Goal: Use online tool/utility: Utilize a website feature to perform a specific function

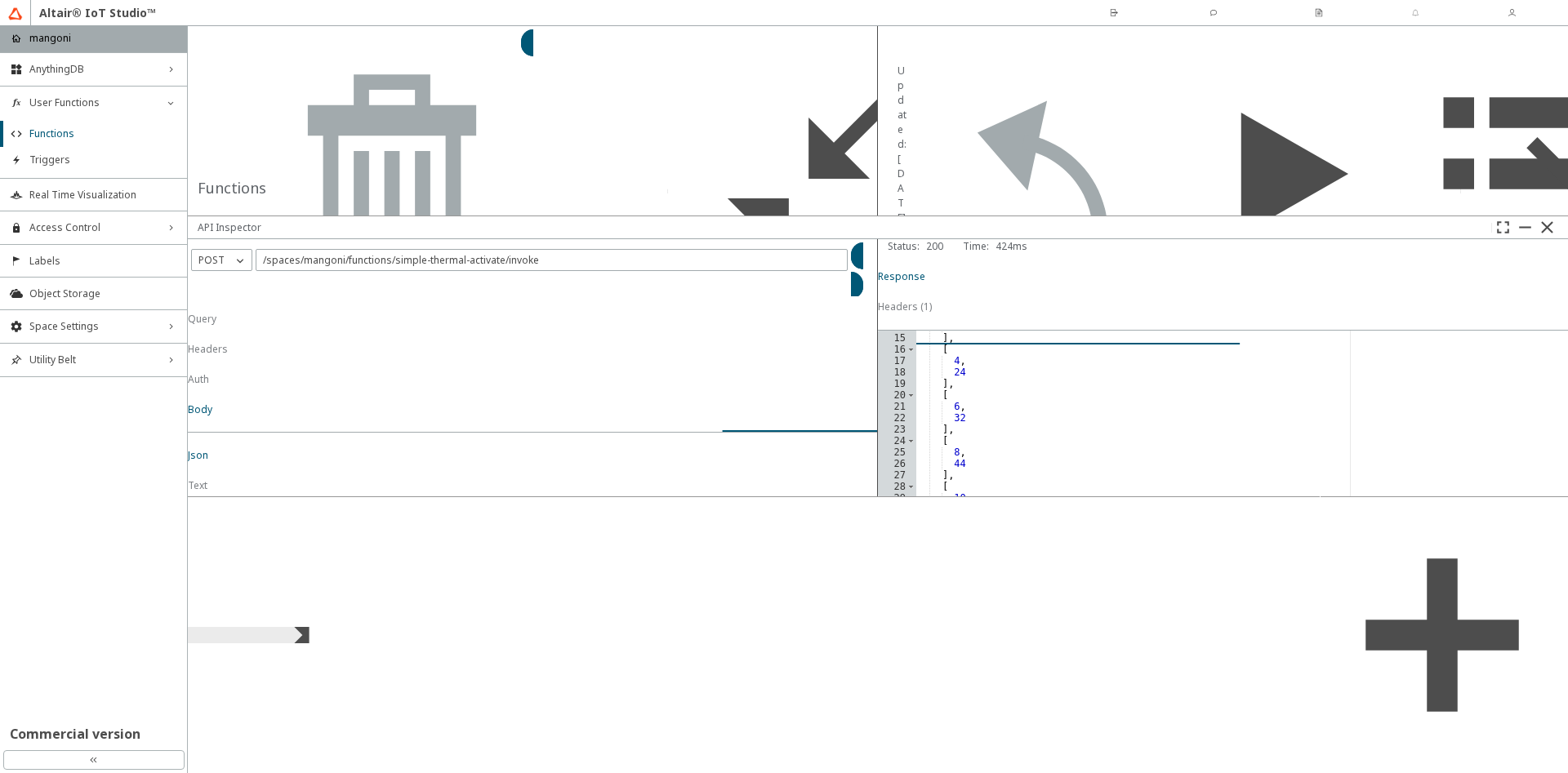
scroll to position [179, 0]
click at [73, 133] on span "Functions" at bounding box center [104, 134] width 148 height 13
click at [434, 351] on iron-scroll-threshold "Name Code Template Labels" at bounding box center [533, 351] width 690 height 0
click at [0, 0] on slot "Switch Space" at bounding box center [0, 0] width 0 height 0
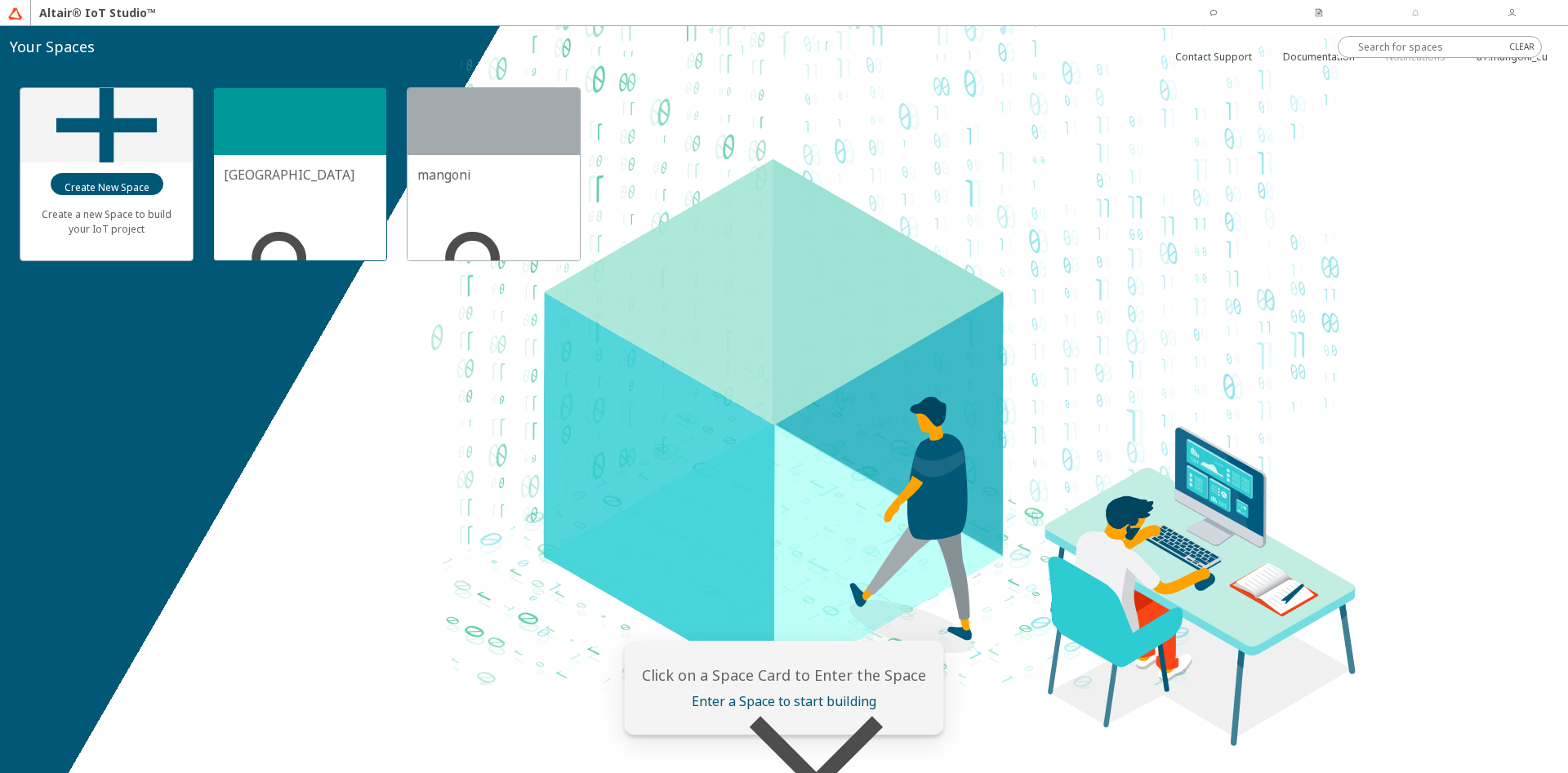
click at [295, 147] on div at bounding box center [299, 122] width 173 height 67
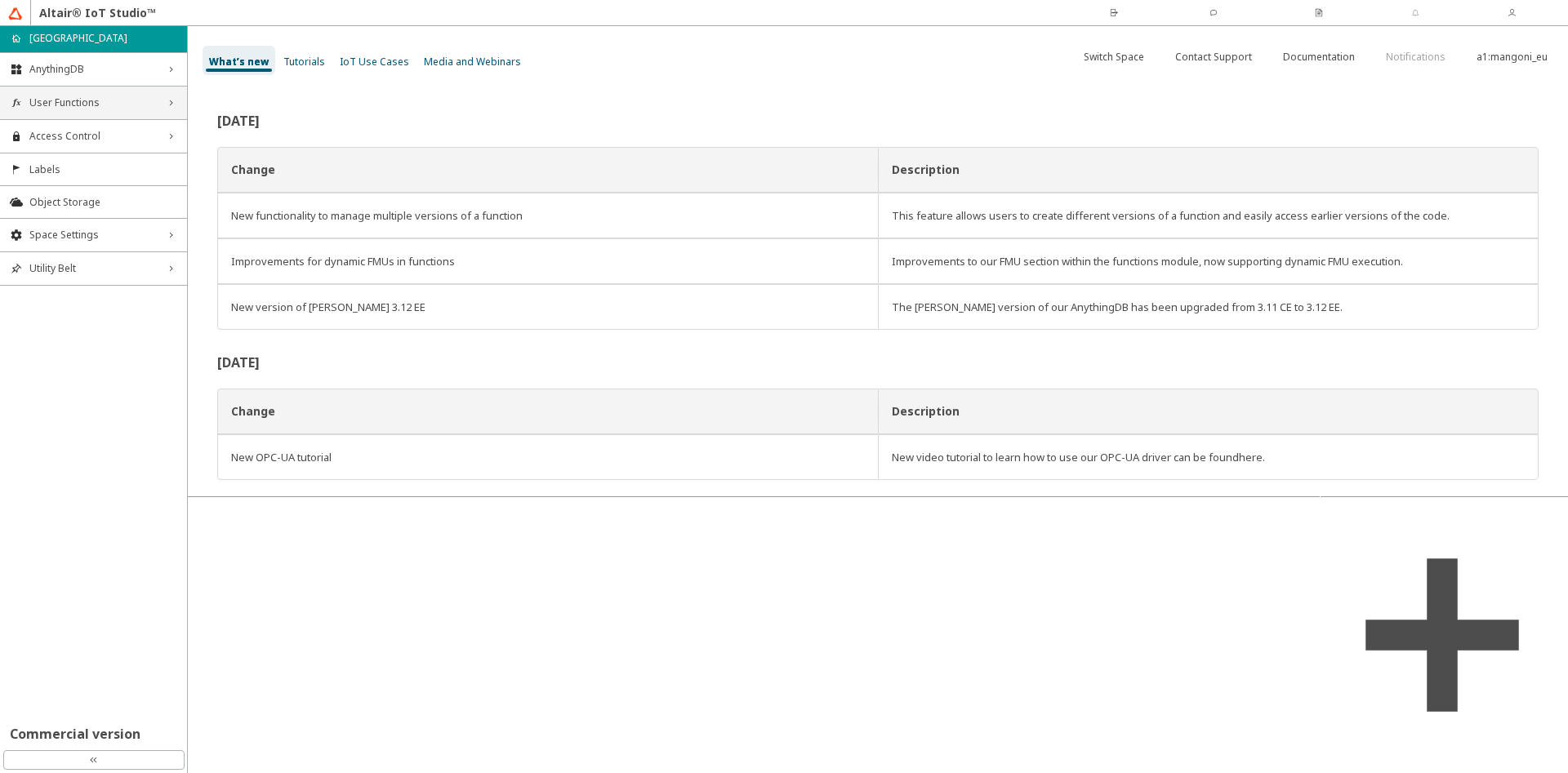
click at [71, 100] on span "User Functions" at bounding box center [94, 102] width 128 height 13
click at [71, 136] on span "Functions" at bounding box center [104, 134] width 148 height 13
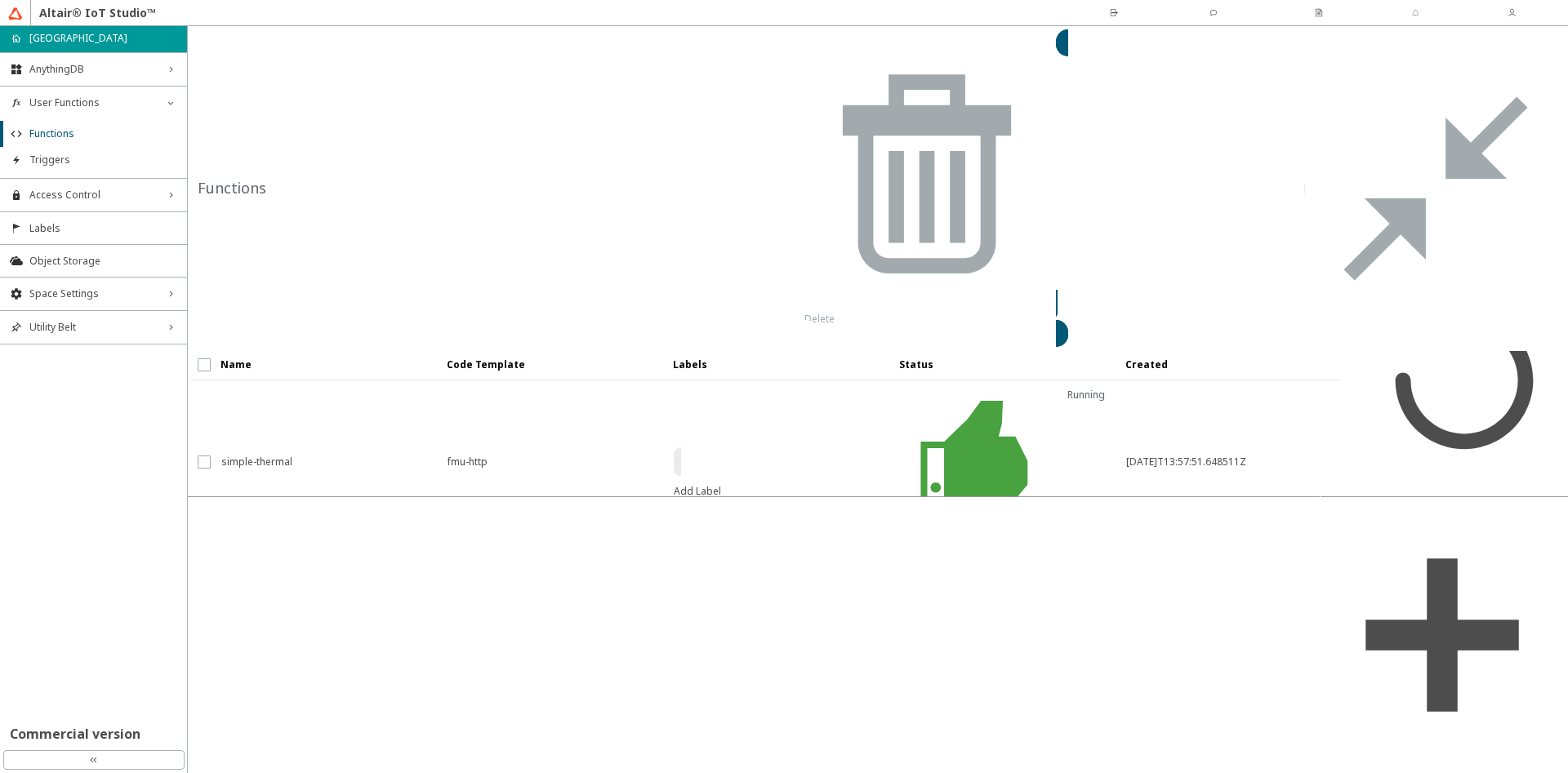
click at [277, 611] on span "logic-simple-thermal" at bounding box center [323, 626] width 205 height 30
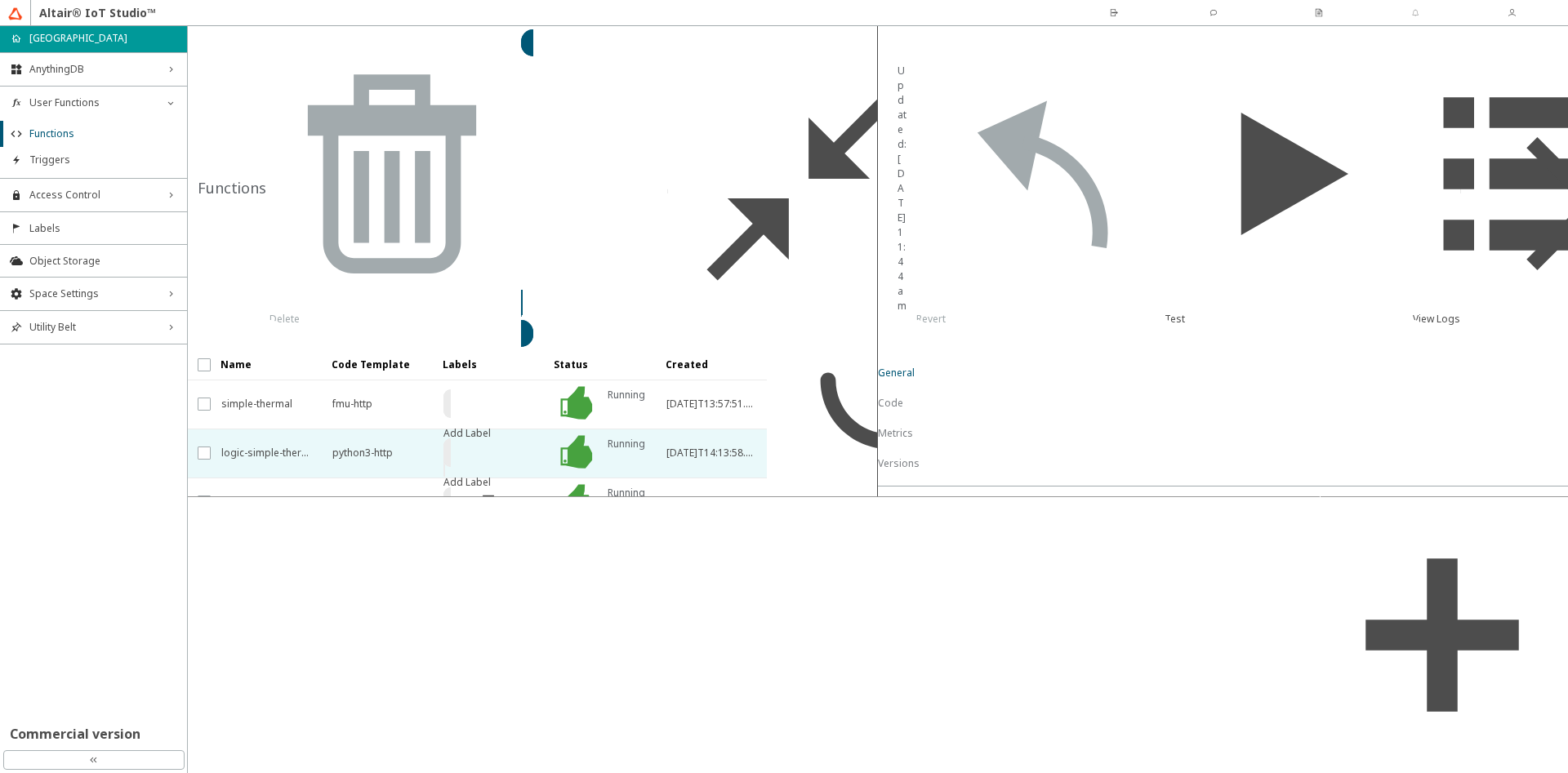
click at [0, 0] on slot "Code" at bounding box center [0, 0] width 0 height 0
click at [674, 351] on iron-scroll-threshold "Name Code Template Labels" at bounding box center [533, 424] width 690 height 146
click at [610, 360] on iron-scroll-threshold "Name Code Template Labels" at bounding box center [533, 424] width 690 height 146
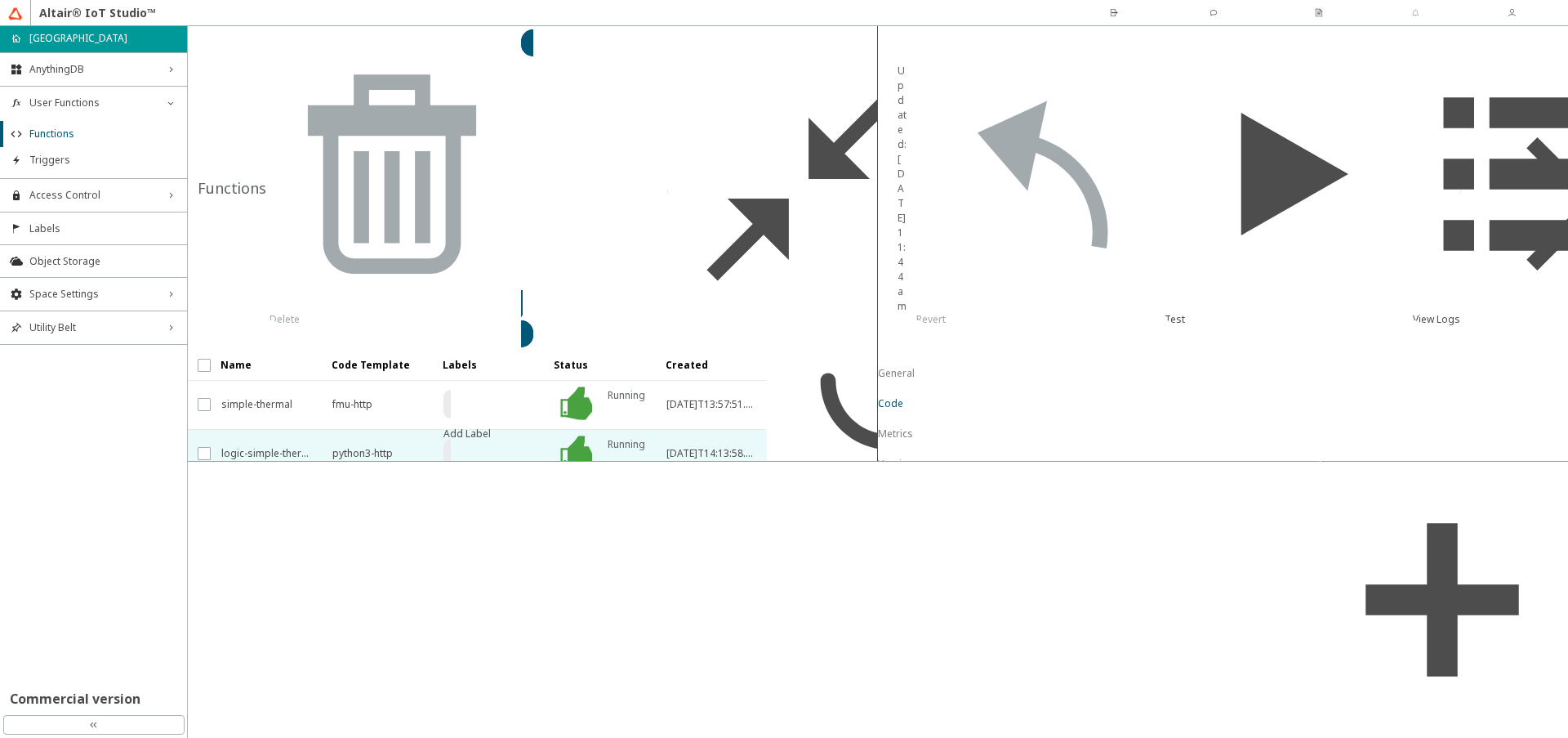
click at [973, 497] on div "Note: After adding a library, you still need to add the import line in your cod…" at bounding box center [1223, 497] width 670 height 0
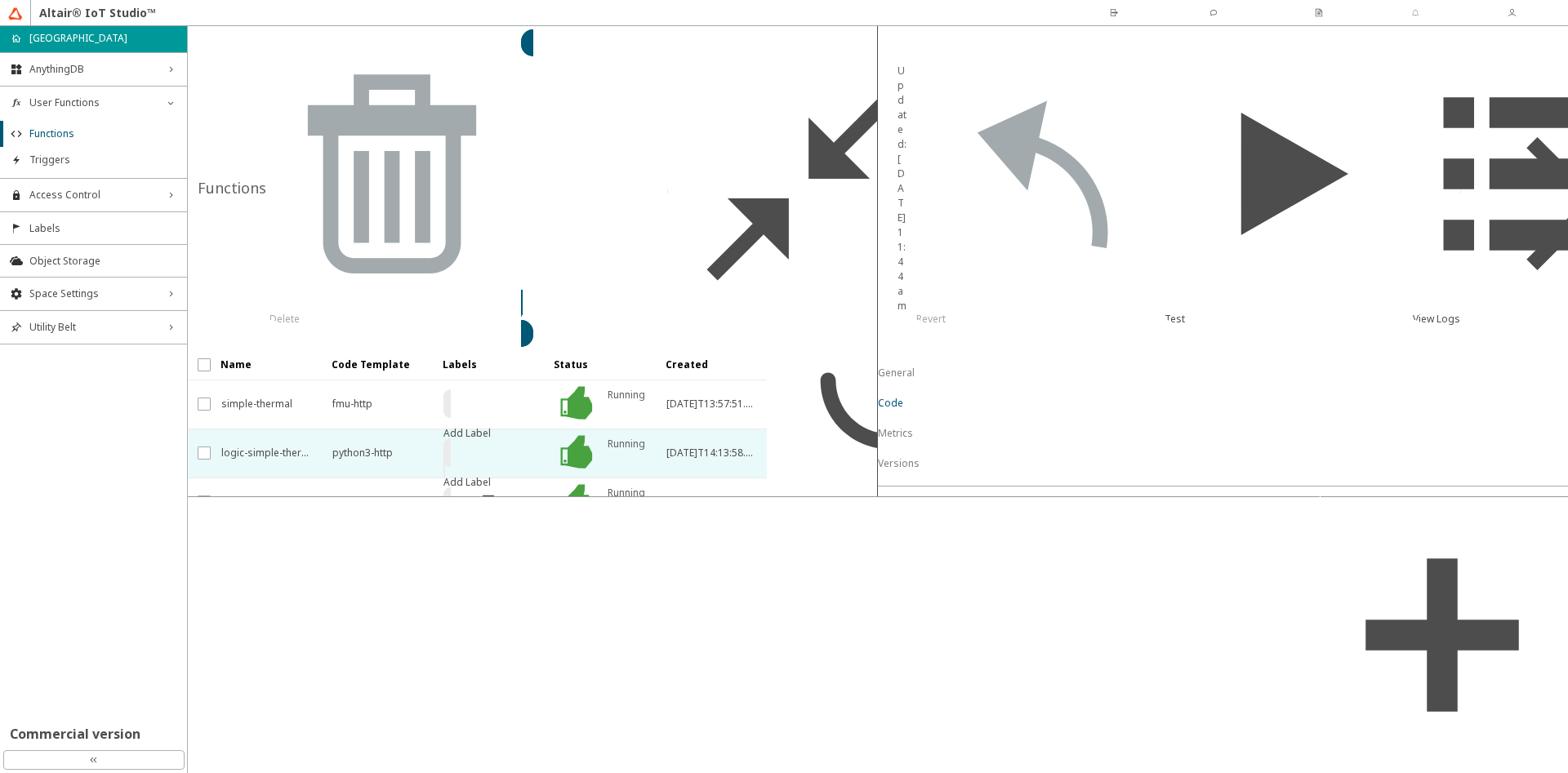
click at [1005, 497] on div "Template (required) Python 3 [GEOGRAPHIC_DATA] Go Python 3" at bounding box center [1095, 517] width 406 height 42
click at [1001, 519] on div "Python 3" at bounding box center [1086, 526] width 385 height 16
click at [1544, 530] on iron-icon at bounding box center [1431, 652] width 245 height 245
type textarea "DATA_INTERPOLATION_MODE = 'hold'"
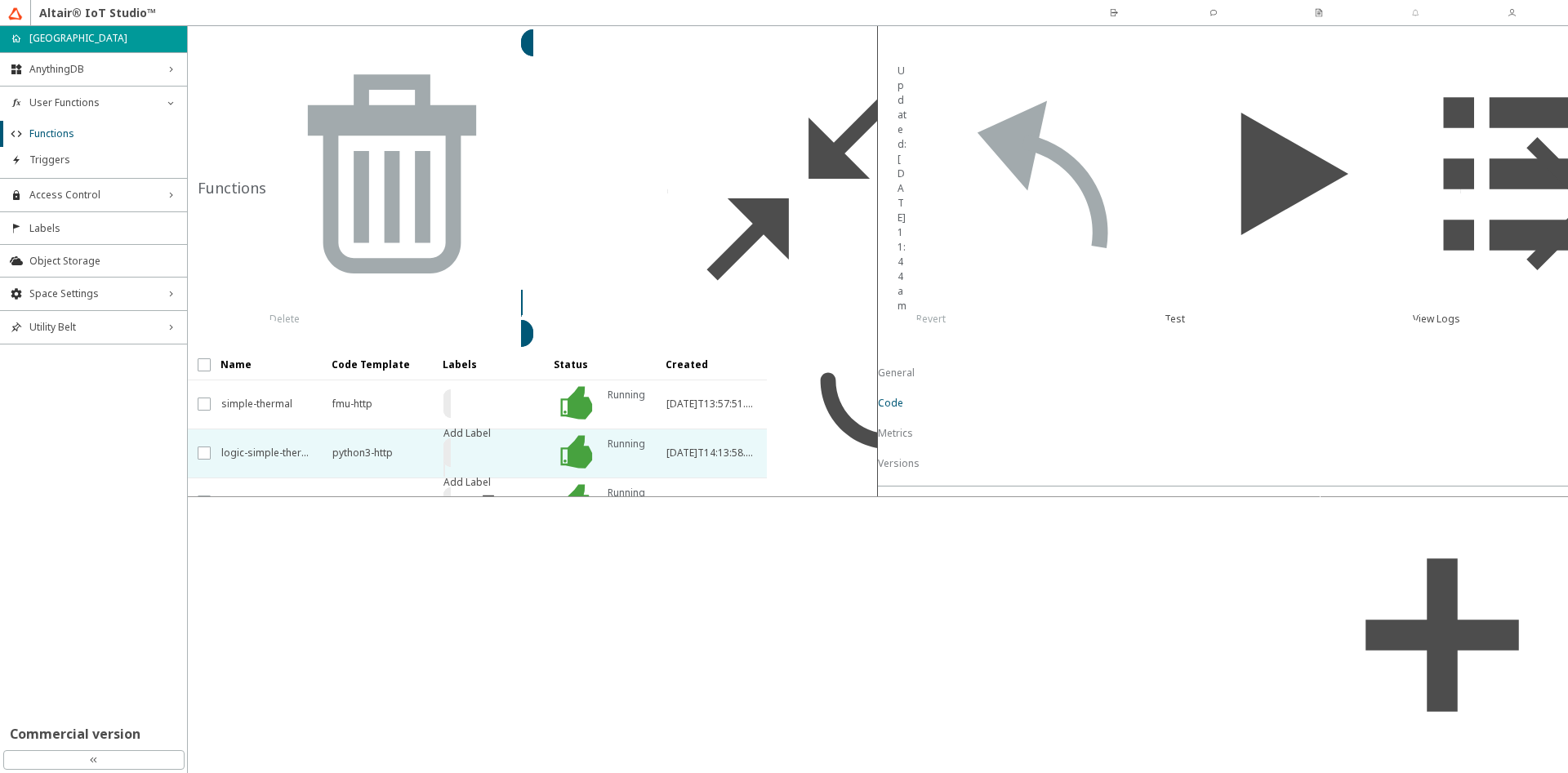
type textarea "DATA_INTERPOLATION_MODE = 'hold'"
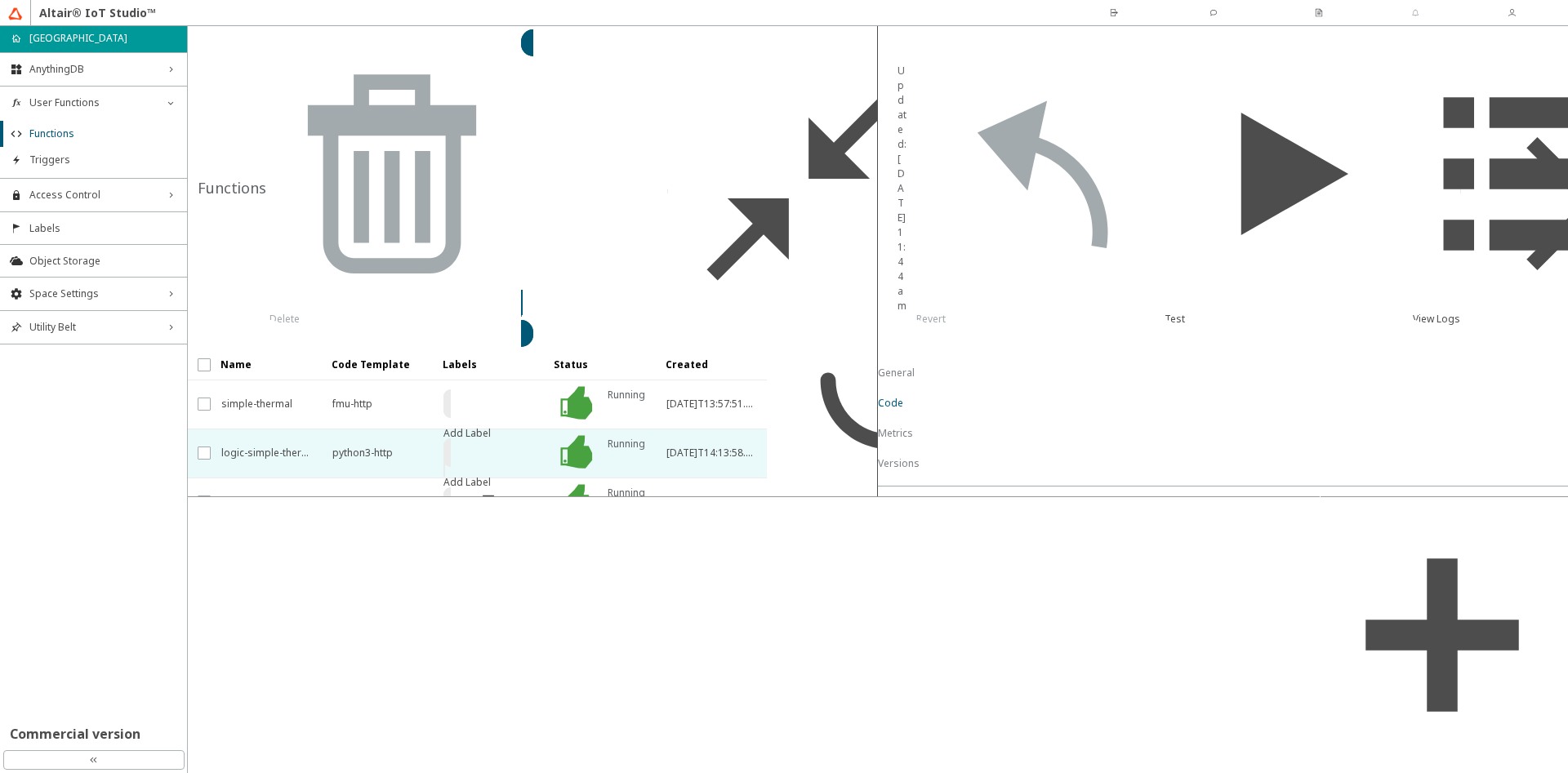
type textarea "DATA_EXTRAPOLATION_MODE = 'hold'"
